Goal: Information Seeking & Learning: Find specific fact

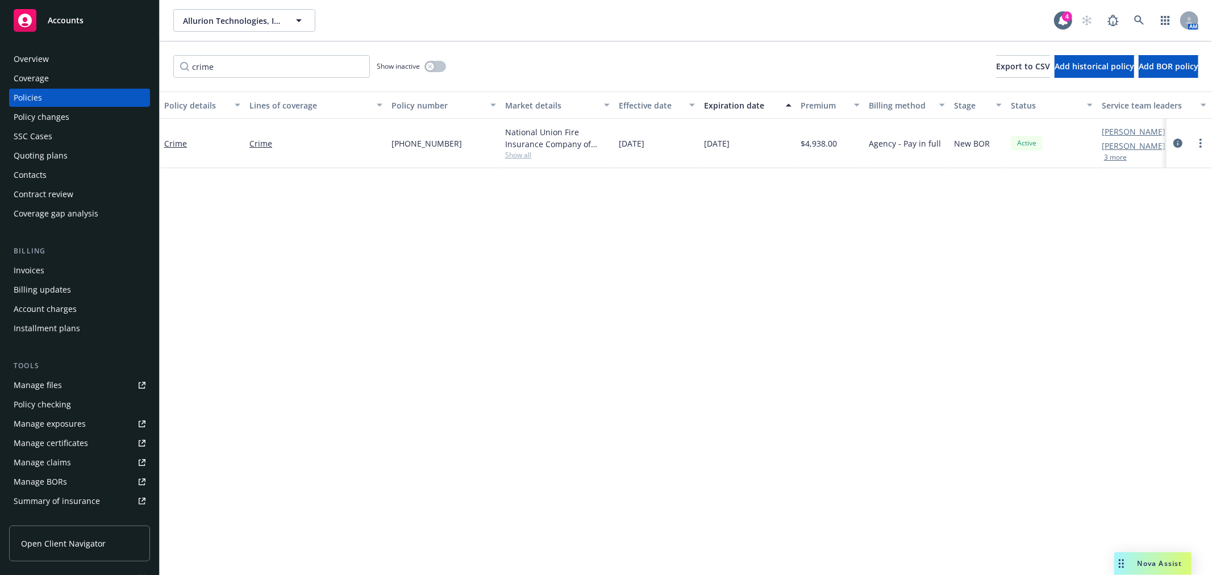
drag, startPoint x: 277, startPoint y: 67, endPoint x: 178, endPoint y: 64, distance: 98.3
click at [178, 64] on input "crime" at bounding box center [271, 66] width 197 height 23
type input "cyber"
click at [193, 141] on span "- $5M" at bounding box center [195, 143] width 19 height 11
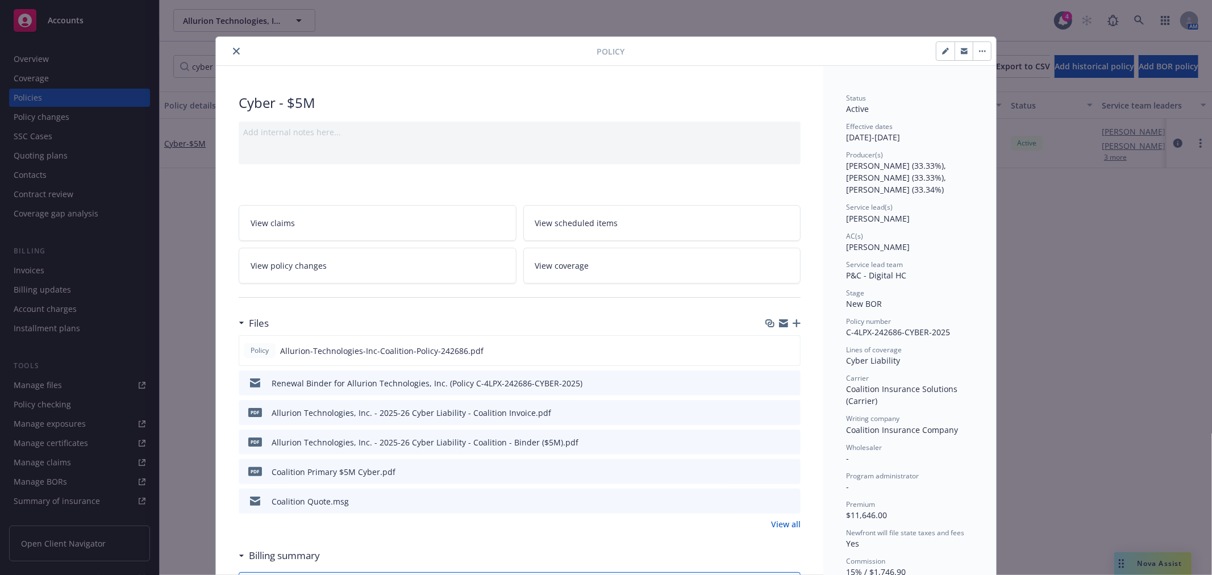
click at [233, 52] on icon "close" at bounding box center [236, 51] width 7 height 7
